Goal: Check status: Check status

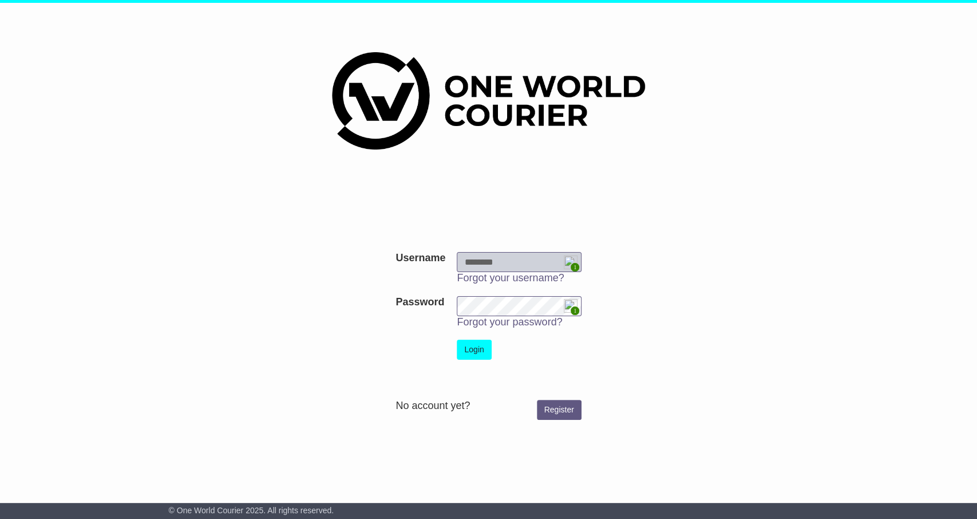
type input "**********"
click at [469, 352] on button "Login" at bounding box center [474, 349] width 34 height 20
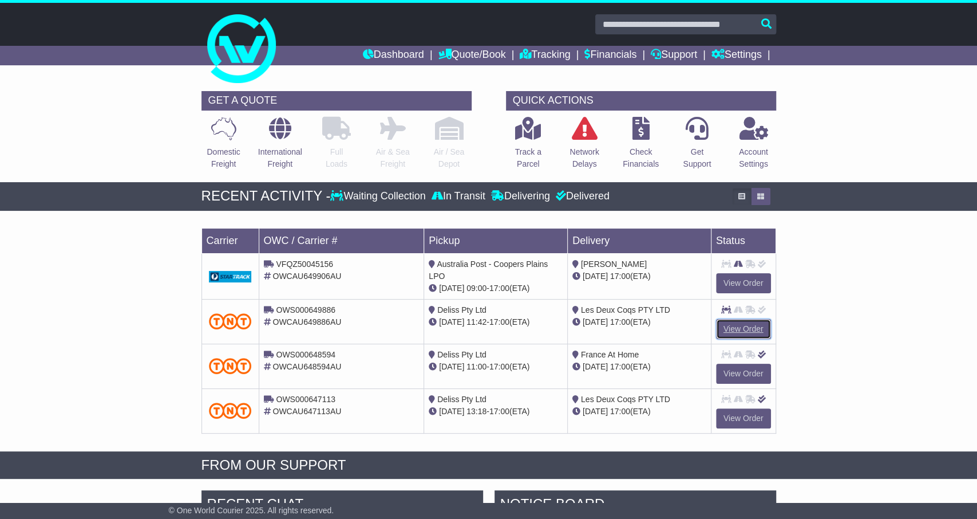
click at [760, 323] on link "View Order" at bounding box center [743, 329] width 55 height 20
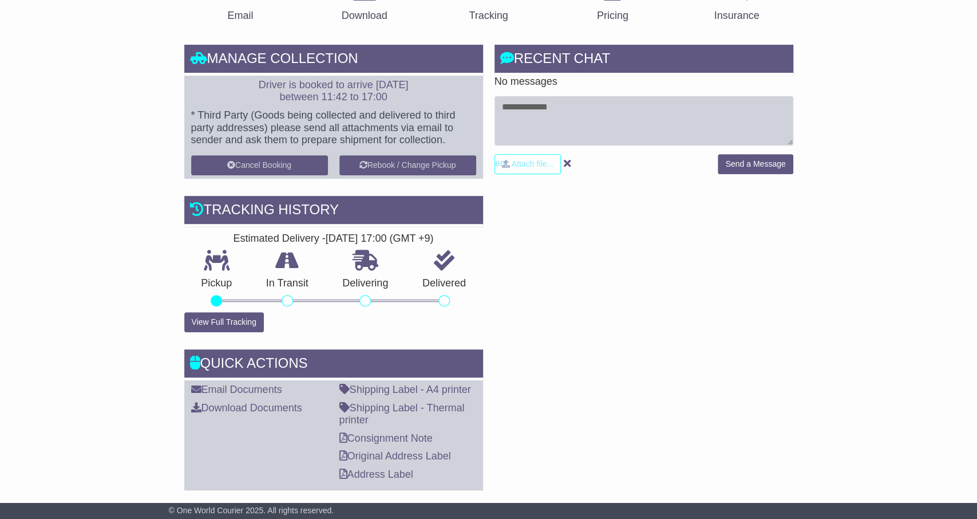
scroll to position [238, 0]
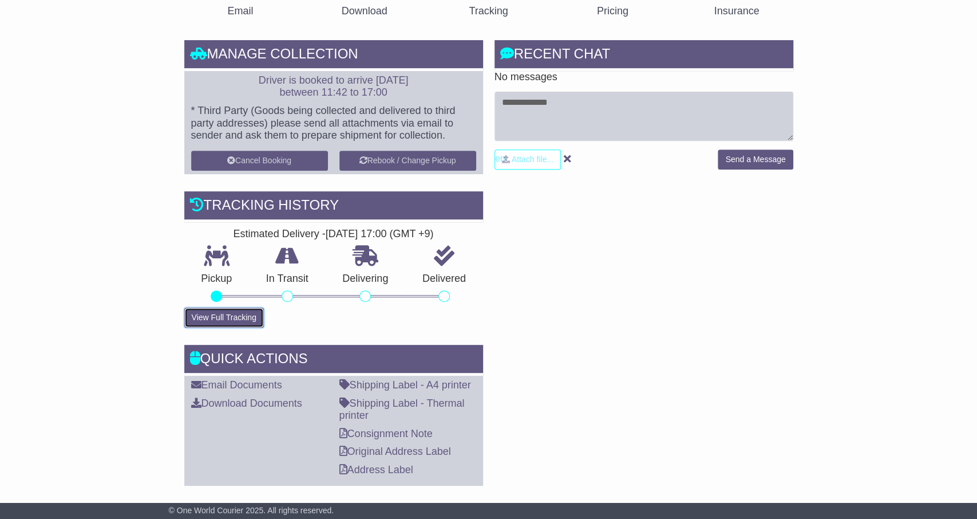
click at [234, 315] on button "View Full Tracking" at bounding box center [224, 317] width 80 height 20
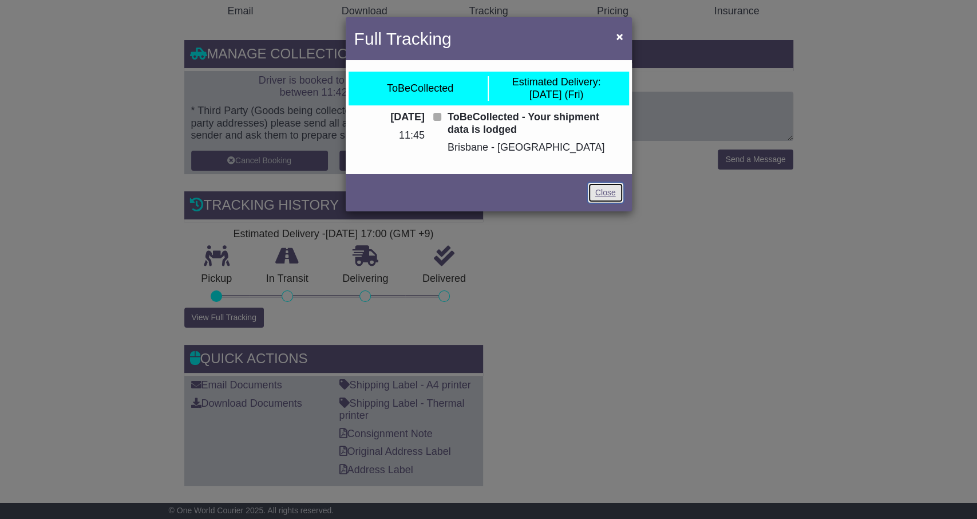
click at [607, 192] on link "Close" at bounding box center [605, 193] width 35 height 20
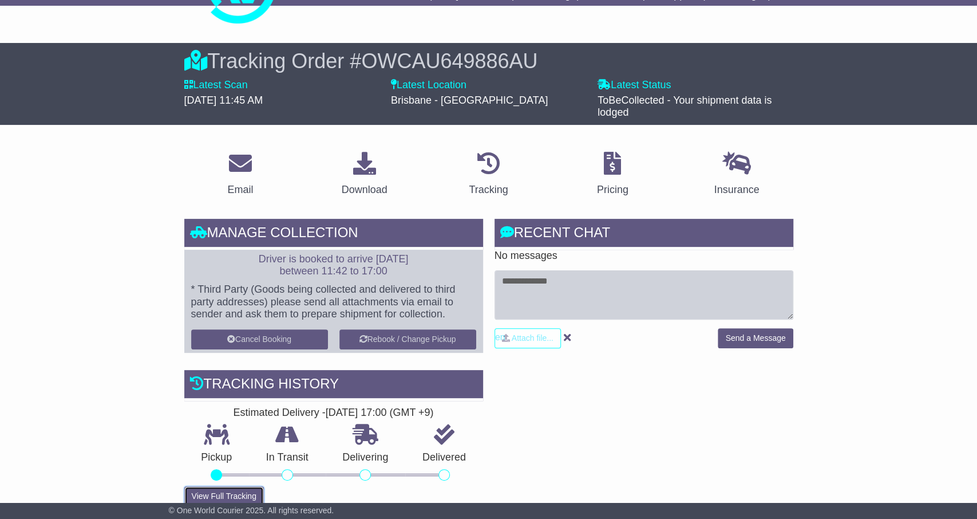
scroll to position [298, 0]
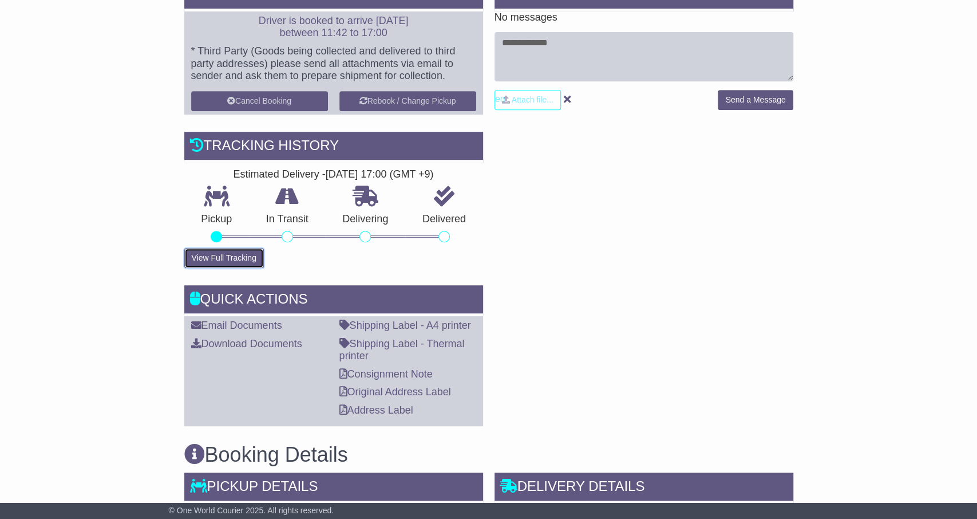
click at [223, 251] on button "View Full Tracking" at bounding box center [224, 258] width 80 height 20
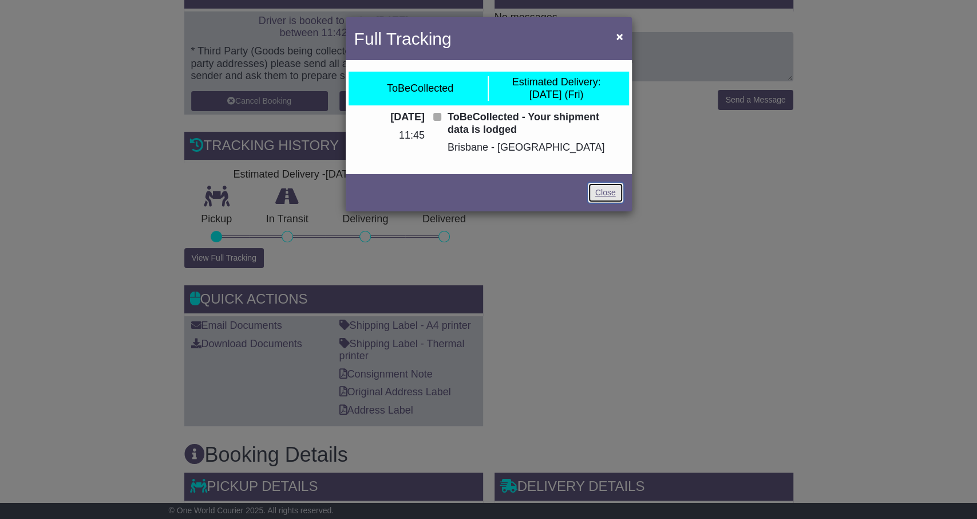
click at [610, 193] on link "Close" at bounding box center [605, 193] width 35 height 20
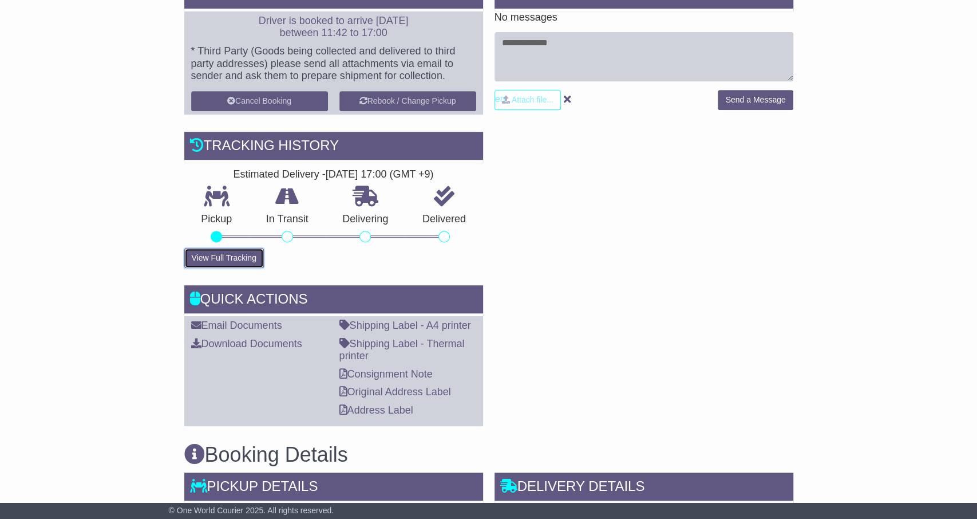
scroll to position [0, 0]
